Goal: Find specific page/section

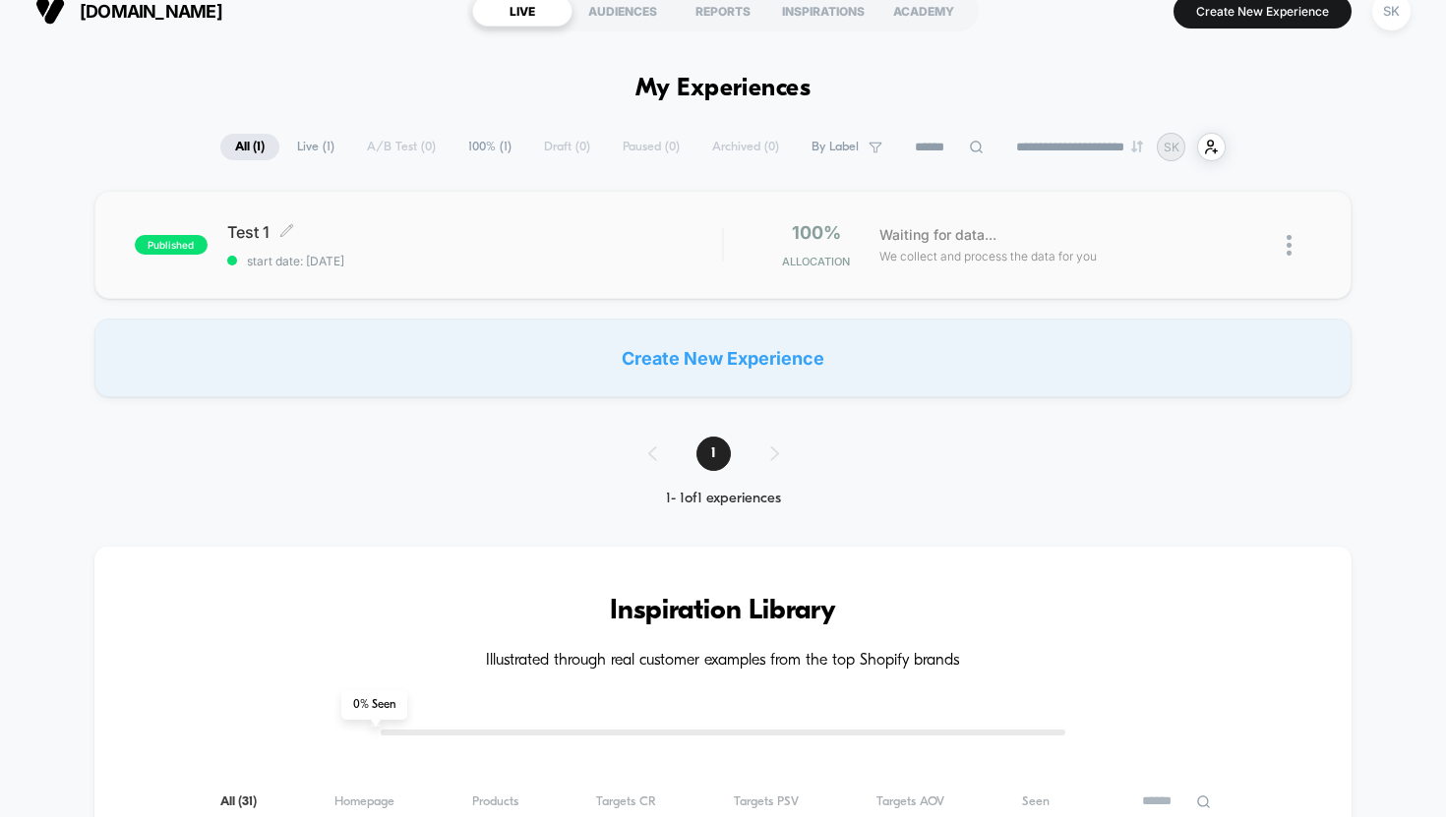
click at [471, 232] on span "Test 1 Click to edit experience details" at bounding box center [475, 232] width 496 height 20
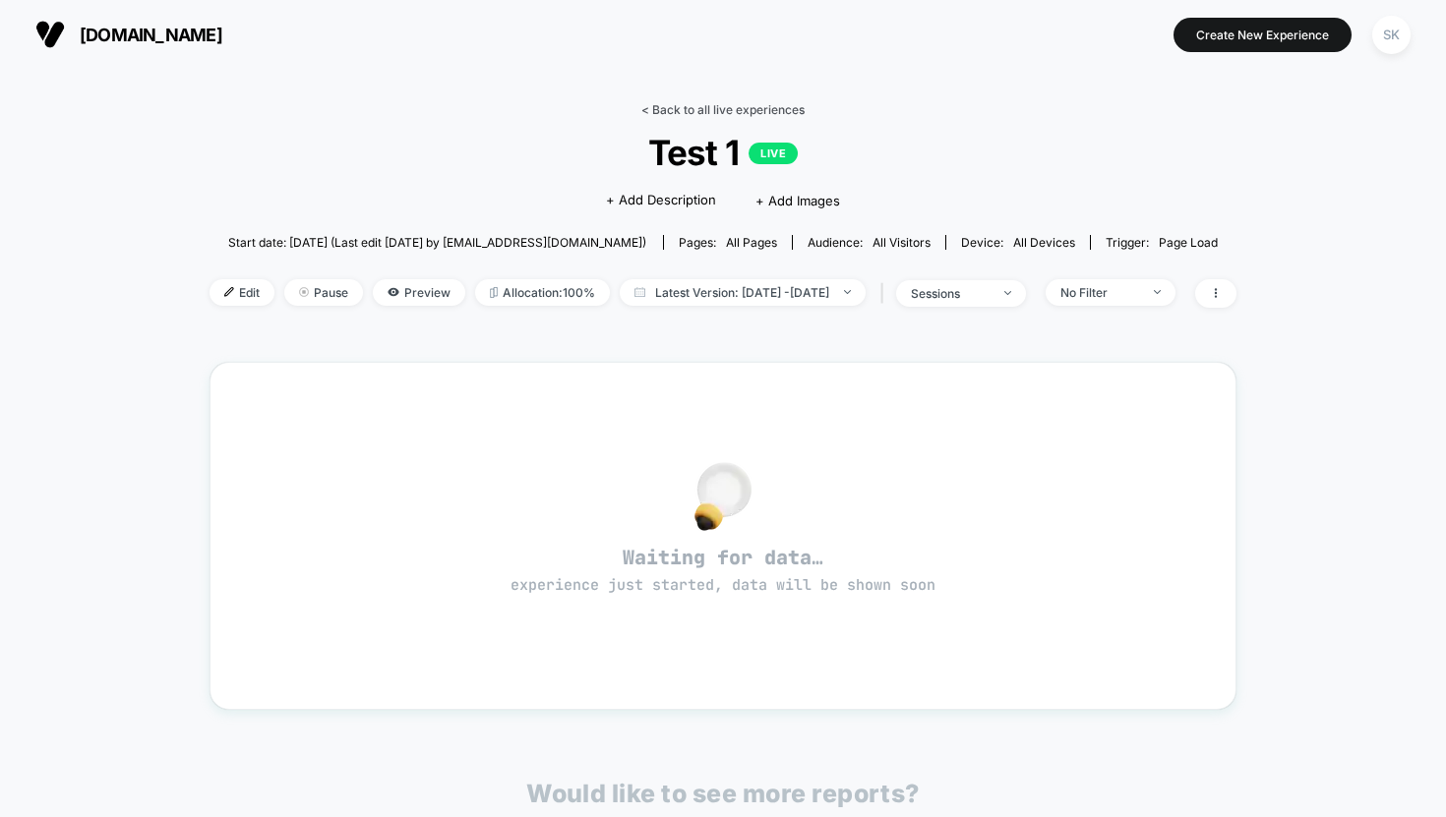
click at [657, 112] on link "< Back to all live experiences" at bounding box center [722, 109] width 163 height 15
